Goal: Transaction & Acquisition: Purchase product/service

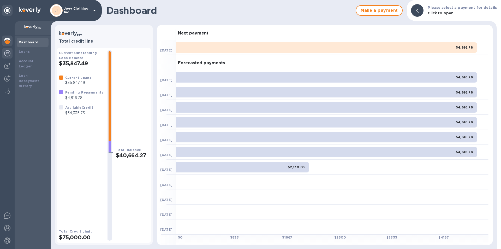
click at [6, 55] on img at bounding box center [7, 53] width 6 height 6
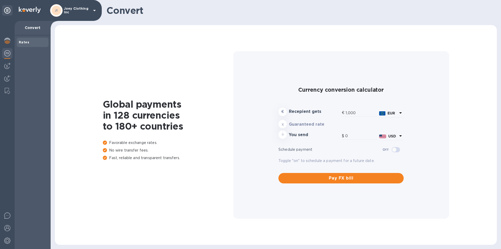
type input "1,171.44"
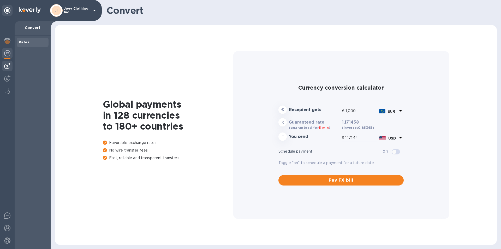
click at [8, 63] on img at bounding box center [7, 66] width 6 height 6
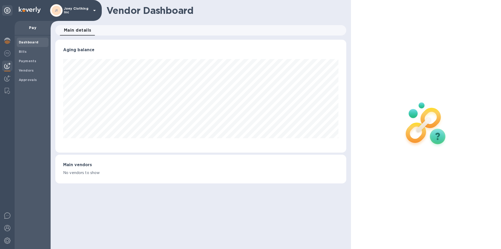
scroll to position [113, 291]
click at [24, 72] on b "Vendors" at bounding box center [26, 70] width 15 height 4
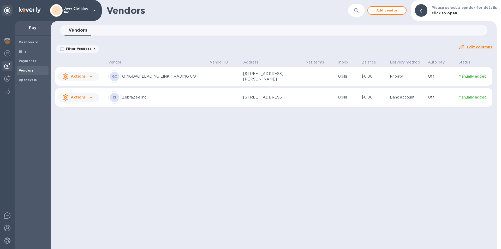
click at [90, 100] on icon at bounding box center [91, 97] width 6 height 6
click at [89, 119] on b "Add new bill" at bounding box center [84, 121] width 24 height 4
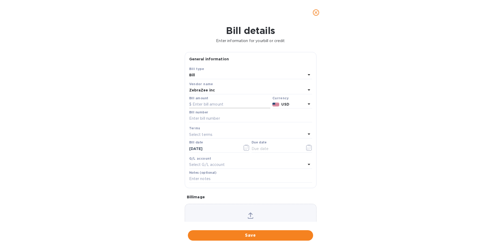
click at [213, 103] on input "text" at bounding box center [229, 105] width 81 height 8
type input "30,000"
click at [156, 121] on div "Bill details Enter information for your bill or credit General information Save…" at bounding box center [250, 137] width 501 height 224
click at [214, 118] on input "text" at bounding box center [250, 119] width 123 height 8
type input "L"
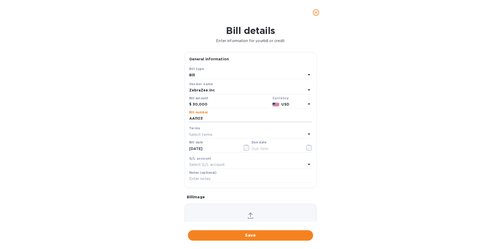
type input "AA1103"
click at [198, 134] on p "Select terms" at bounding box center [201, 134] width 24 height 5
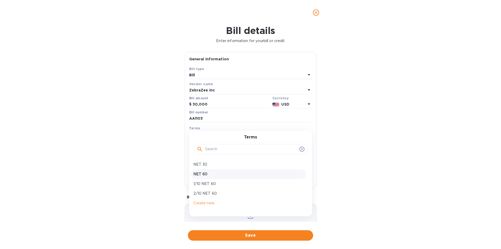
click at [204, 174] on p "NET 60" at bounding box center [248, 173] width 110 height 5
type input "11/01/2025"
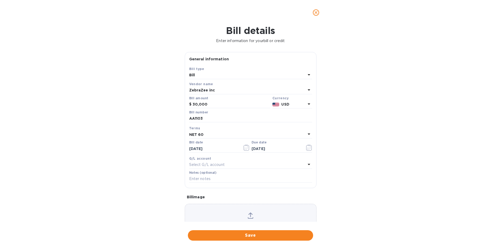
click at [205, 137] on div "NET 60" at bounding box center [247, 134] width 117 height 7
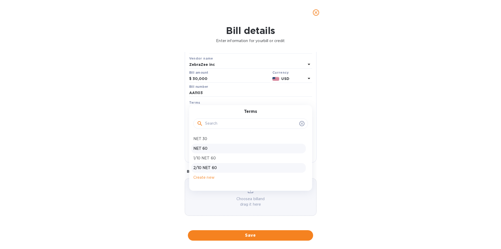
scroll to position [26, 0]
click at [203, 123] on icon at bounding box center [200, 123] width 6 height 6
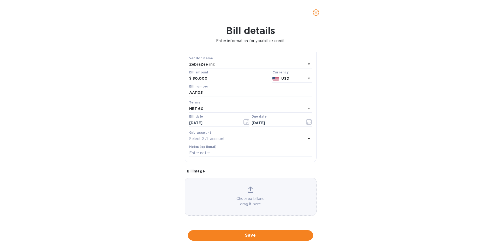
click at [167, 115] on div "Bill details Enter information for your bill or credit General information Save…" at bounding box center [250, 137] width 501 height 224
click at [225, 107] on div "NET 60" at bounding box center [247, 108] width 117 height 7
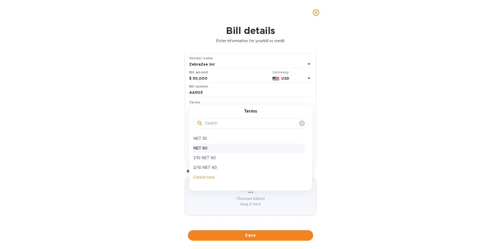
click at [219, 124] on input "text" at bounding box center [251, 123] width 92 height 8
click at [199, 157] on p "1/10 NET 60" at bounding box center [248, 157] width 110 height 5
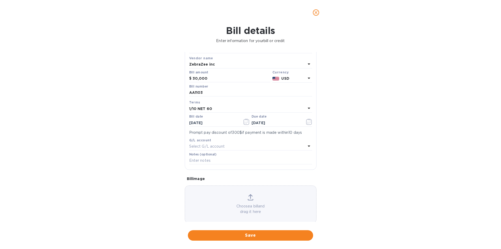
click at [216, 109] on div "1/10 NET 60" at bounding box center [247, 108] width 117 height 7
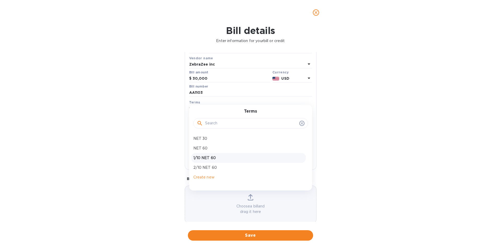
click at [215, 122] on input "text" at bounding box center [251, 123] width 92 height 8
click at [203, 178] on p "Create new" at bounding box center [248, 176] width 110 height 5
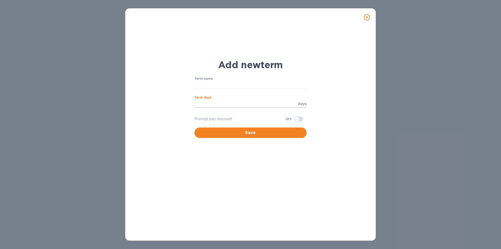
click at [288, 104] on input "number" at bounding box center [246, 104] width 102 height 8
type input "1"
click at [270, 134] on span "Save" at bounding box center [251, 133] width 104 height 6
click at [232, 85] on input "text" at bounding box center [251, 85] width 112 height 8
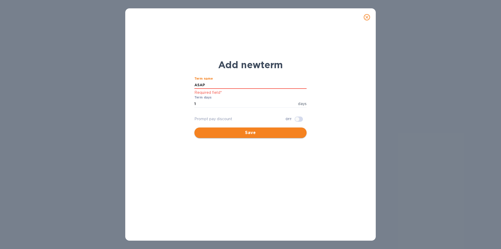
type input "ASAP"
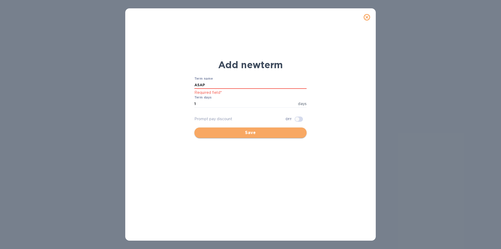
click at [241, 133] on span "Save" at bounding box center [251, 133] width 104 height 6
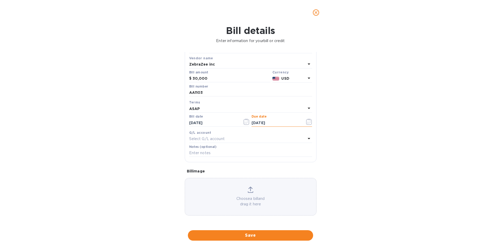
click at [269, 124] on input "11/01/2025" at bounding box center [276, 123] width 49 height 8
click at [306, 123] on icon "button" at bounding box center [309, 122] width 6 height 6
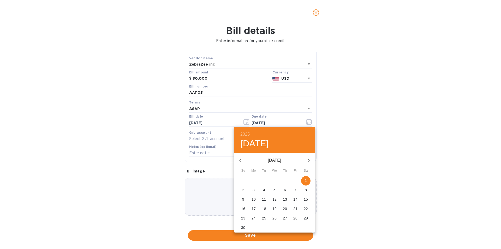
click at [241, 161] on icon "button" at bounding box center [240, 160] width 6 height 6
click at [273, 180] on span "3" at bounding box center [274, 180] width 9 height 5
type input "09/03/2025"
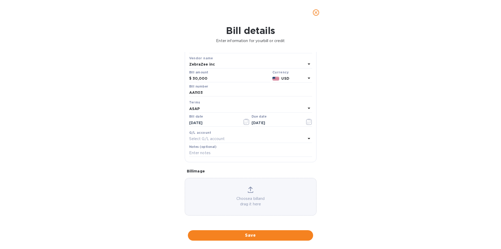
click at [215, 136] on div "Select G/L account" at bounding box center [247, 138] width 117 height 7
click at [167, 147] on div "Bill details Enter information for your bill or credit General information Save…" at bounding box center [250, 137] width 501 height 224
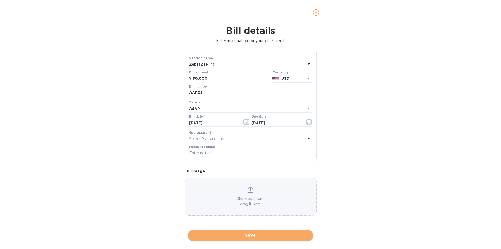
click at [268, 236] on span "Save" at bounding box center [250, 235] width 117 height 6
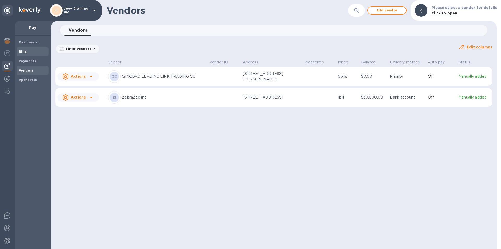
click at [25, 50] on b "Bills" at bounding box center [23, 52] width 8 height 4
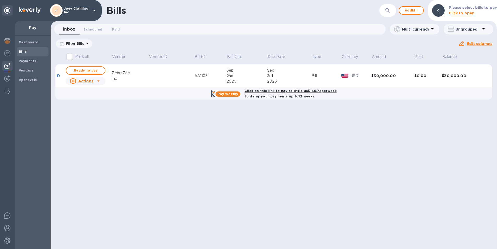
click at [287, 90] on b "Click on this link to pay as little as $186.75 per week to delay your payments …" at bounding box center [291, 93] width 92 height 9
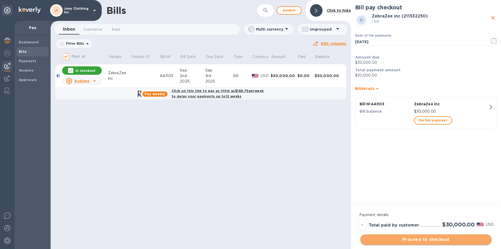
click at [437, 240] on span "Proceed to checkout" at bounding box center [426, 239] width 123 height 6
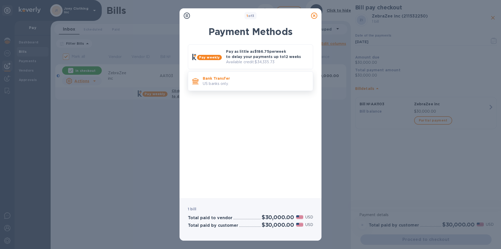
click at [246, 84] on p "US banks only." at bounding box center [256, 83] width 106 height 5
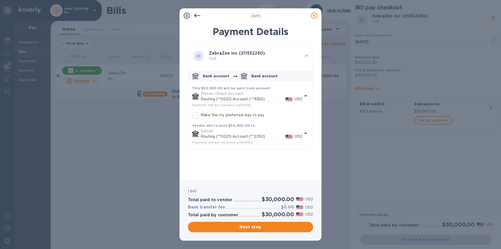
click at [305, 96] on icon "default-method" at bounding box center [306, 96] width 6 height 6
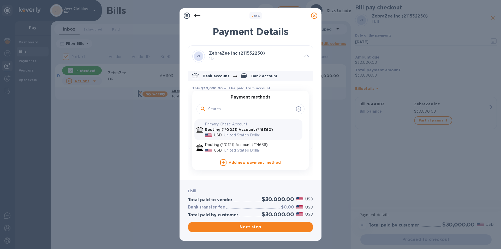
click at [318, 15] on div at bounding box center [314, 15] width 10 height 10
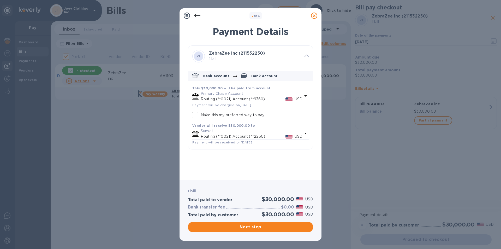
click at [314, 15] on icon at bounding box center [314, 16] width 6 height 6
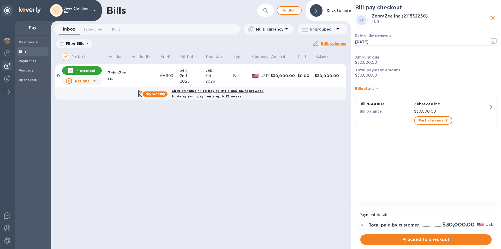
click at [494, 19] on icon "close" at bounding box center [493, 18] width 6 height 6
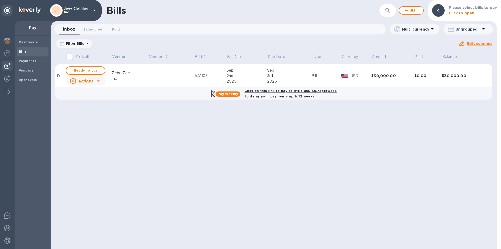
click at [93, 69] on span "Ready to pay" at bounding box center [86, 70] width 30 height 6
checkbox input "true"
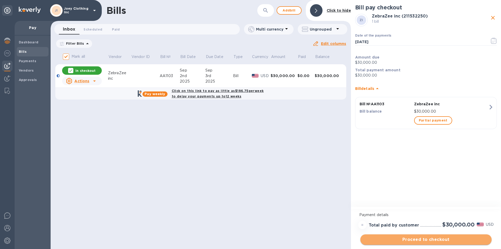
click at [421, 239] on span "Proceed to checkout" at bounding box center [426, 239] width 123 height 6
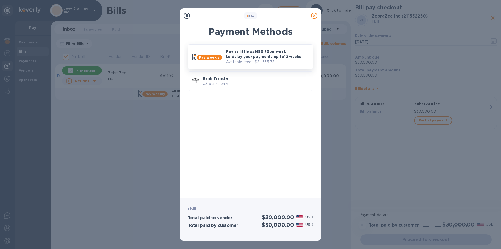
click at [231, 58] on p "Pay as little as $186.75 per week to delay your payments up to 12 weeks" at bounding box center [267, 54] width 83 height 10
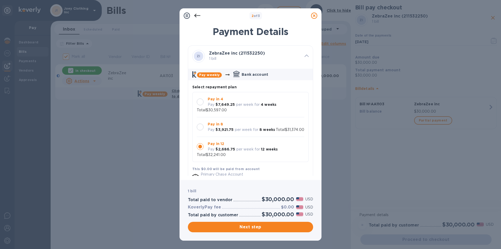
scroll to position [5, 0]
click at [221, 147] on p "$2,686.75" at bounding box center [226, 148] width 20 height 5
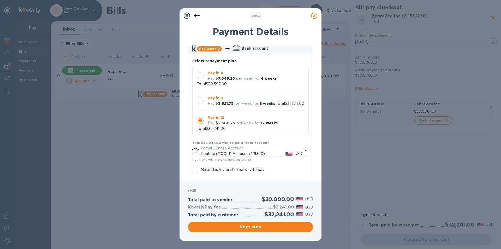
scroll to position [70, 0]
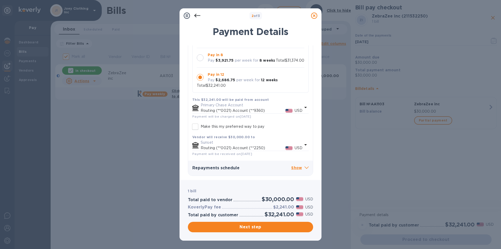
click at [225, 111] on p "Routing (**0021) Account (**9360)" at bounding box center [243, 110] width 85 height 5
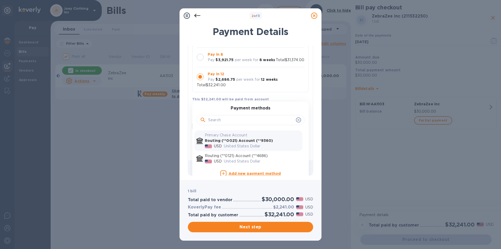
click at [297, 121] on icon at bounding box center [299, 120] width 4 height 4
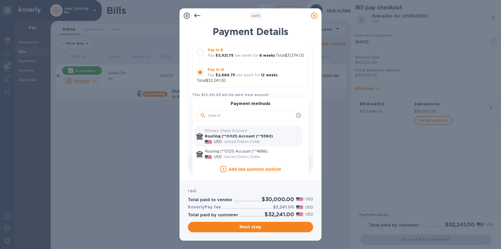
scroll to position [75, 0]
click at [239, 140] on p "United States Dollar" at bounding box center [262, 140] width 77 height 5
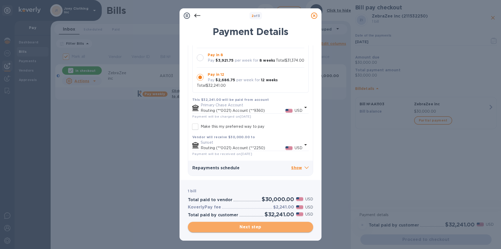
click at [237, 227] on span "Next step" at bounding box center [250, 227] width 117 height 6
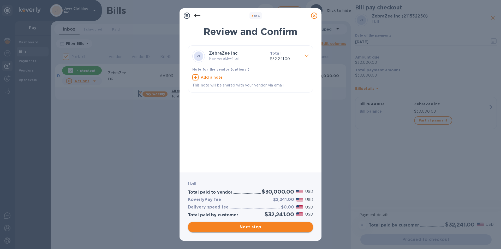
click at [237, 227] on span "Next step" at bounding box center [250, 227] width 117 height 6
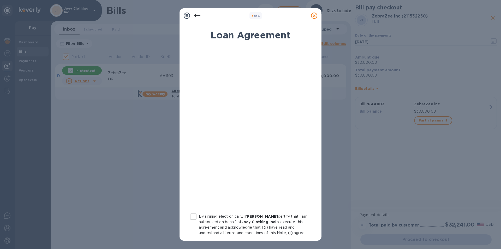
scroll to position [43, 0]
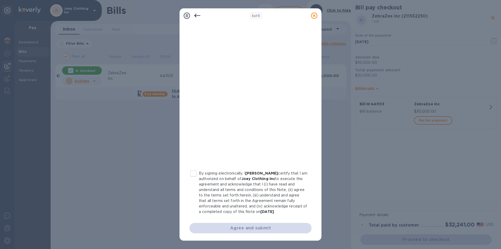
click at [191, 171] on input "By signing electronically, I Mayer Handler certify that I am authorized on beha…" at bounding box center [193, 173] width 11 height 11
checkbox input "true"
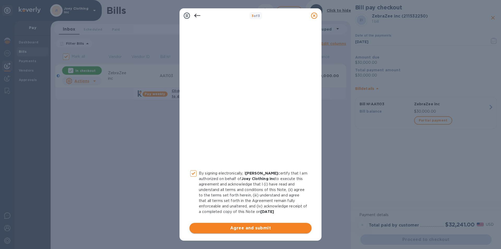
click at [268, 228] on span "Agree and submit" at bounding box center [251, 228] width 114 height 6
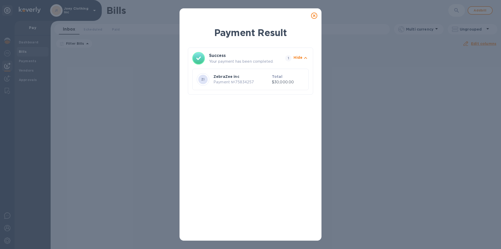
click at [147, 117] on div "Payment Result Success Your payment has been completed. 1 Hide ZI ZebraZee inc …" at bounding box center [250, 124] width 501 height 249
click at [314, 16] on icon at bounding box center [314, 16] width 6 height 6
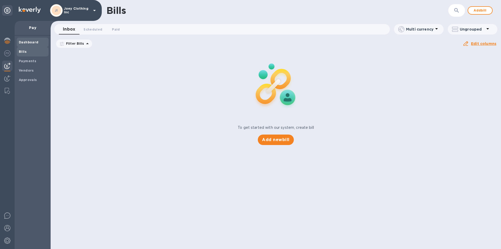
click at [33, 40] on b "Dashboard" at bounding box center [29, 42] width 20 height 4
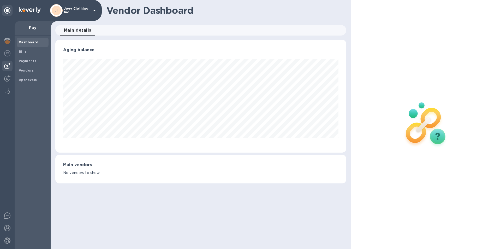
scroll to position [113, 291]
click at [10, 41] on div at bounding box center [7, 41] width 10 height 11
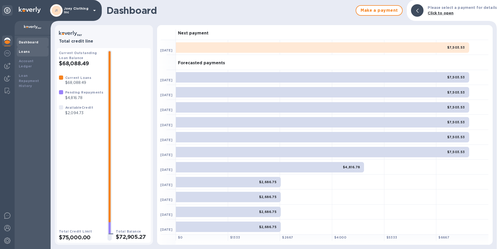
click at [23, 55] on div "Loans" at bounding box center [33, 51] width 32 height 9
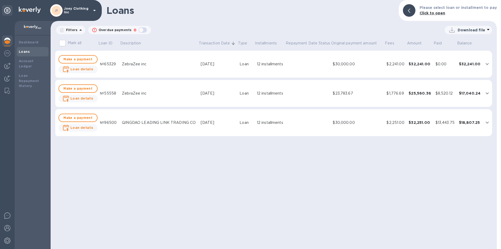
click at [299, 94] on td at bounding box center [302, 93] width 33 height 27
